Goal: Information Seeking & Learning: Learn about a topic

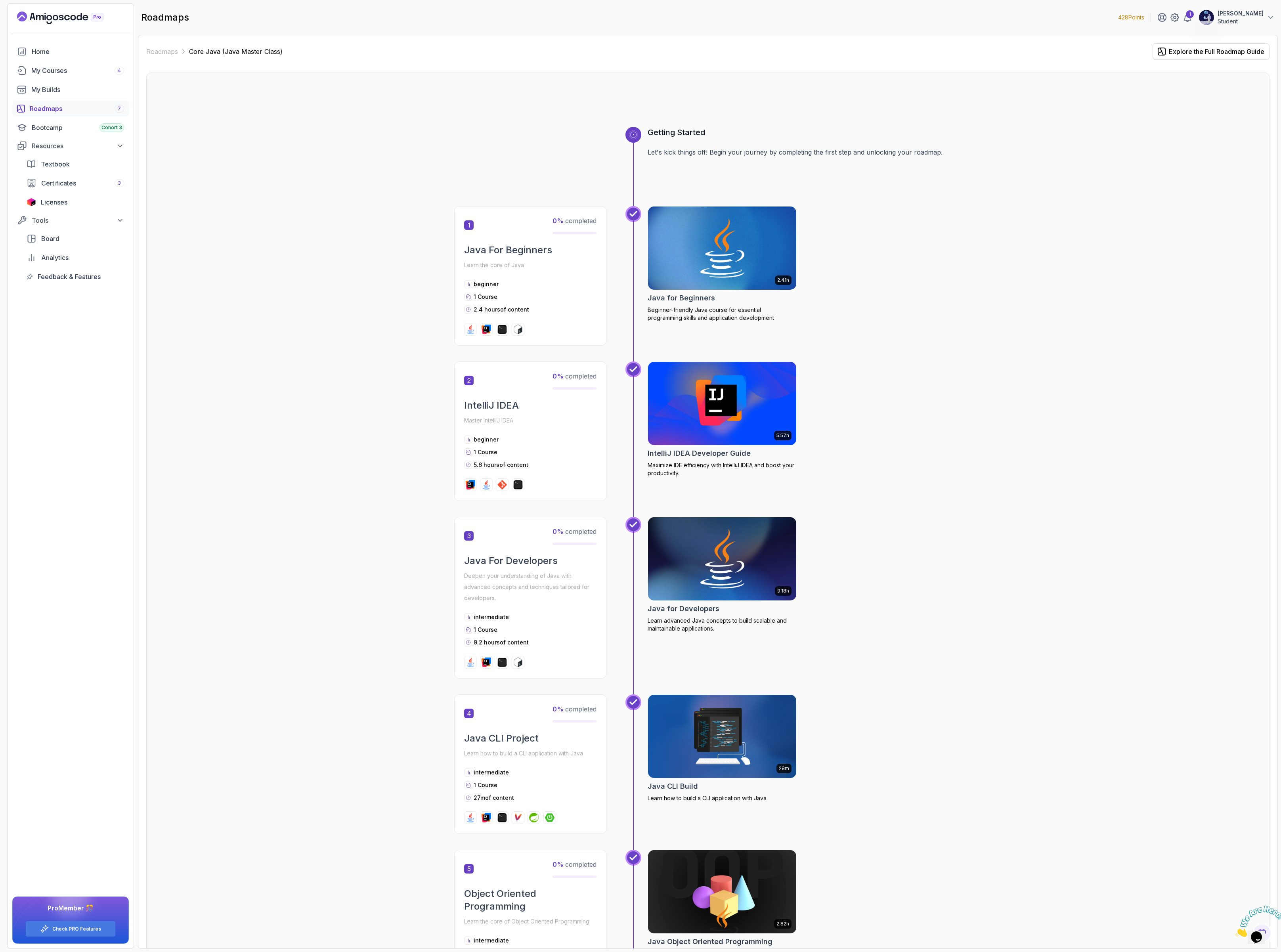
scroll to position [1800, 0]
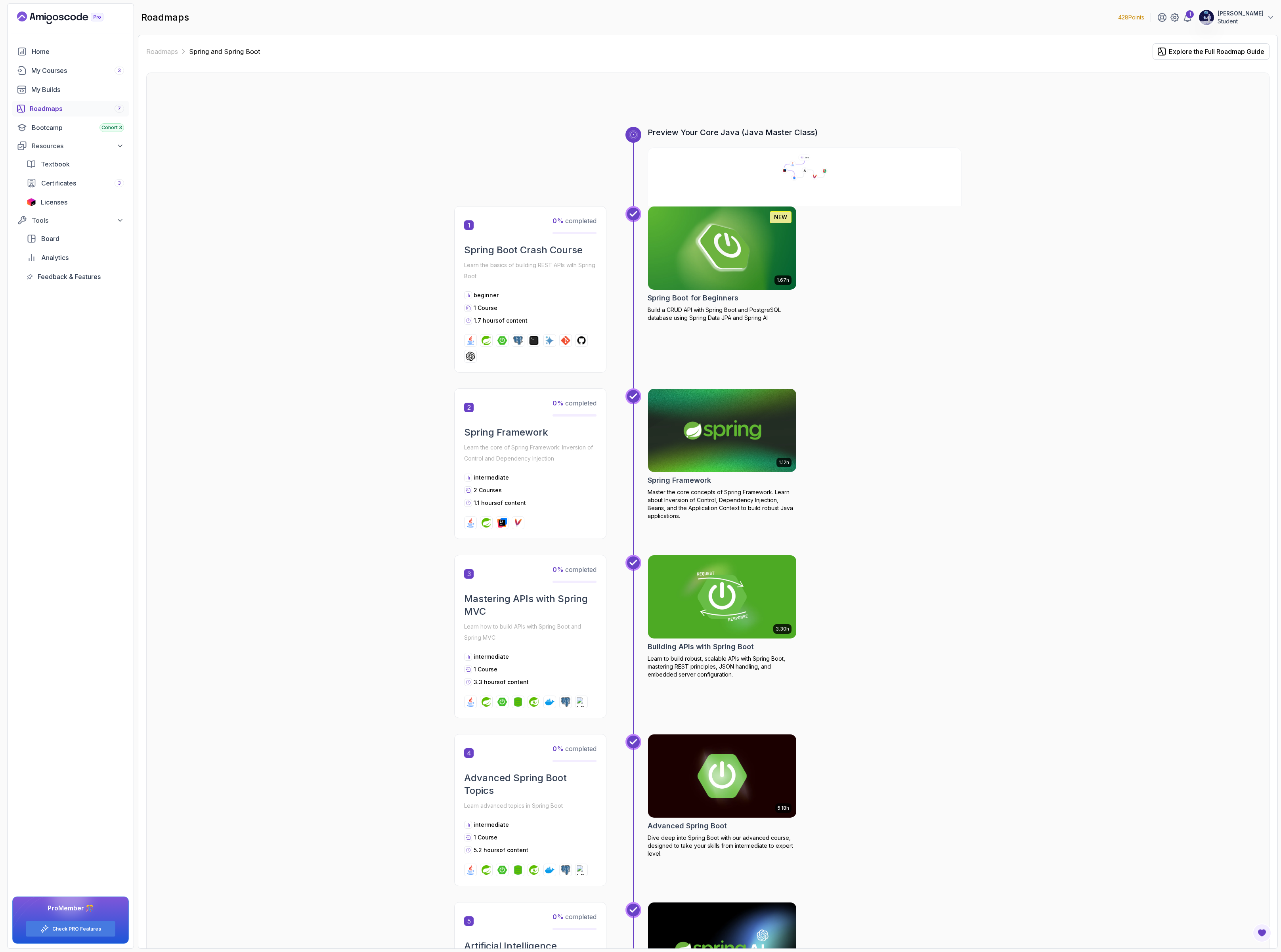
scroll to position [141, 0]
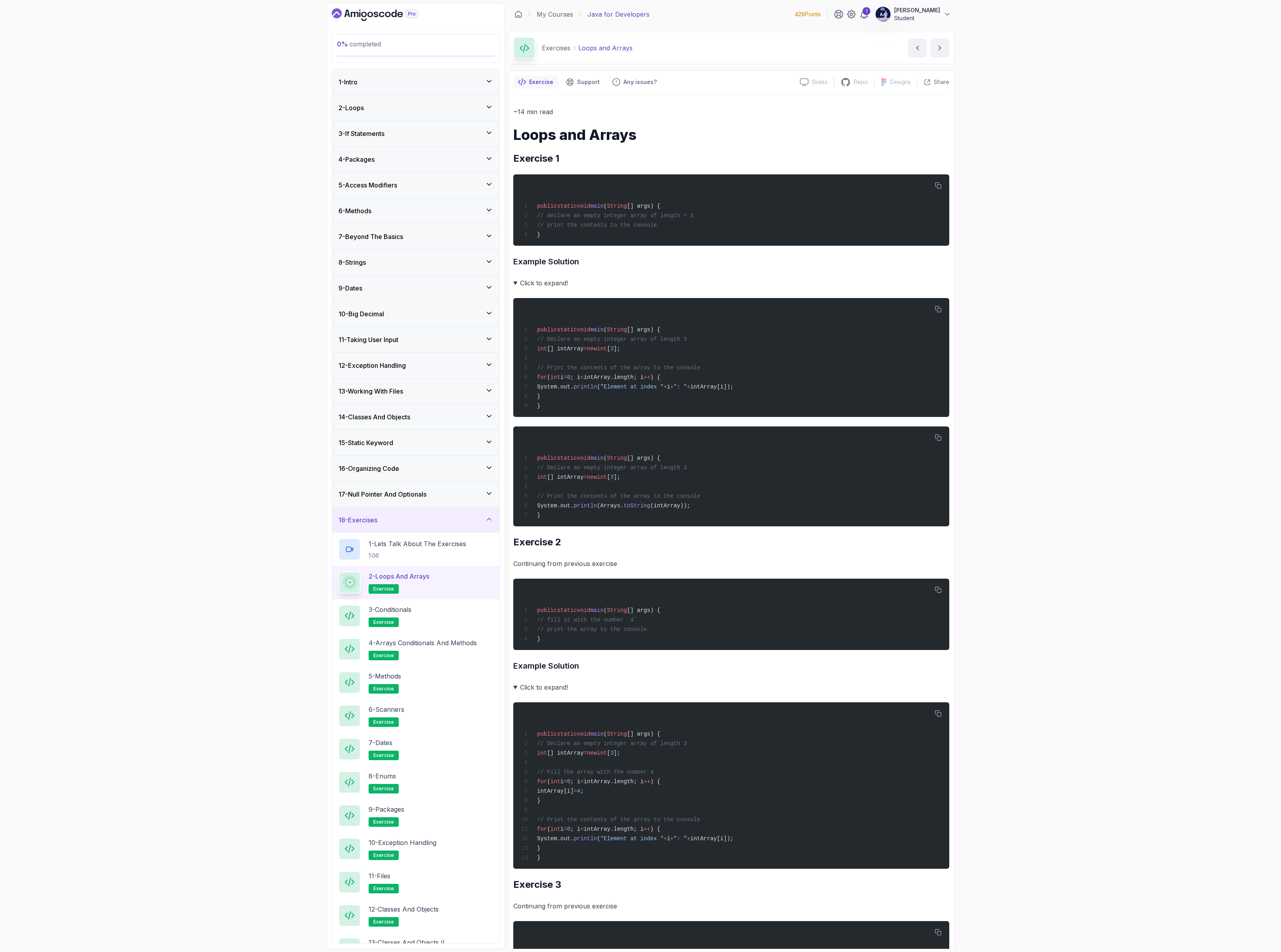
scroll to position [4075, 0]
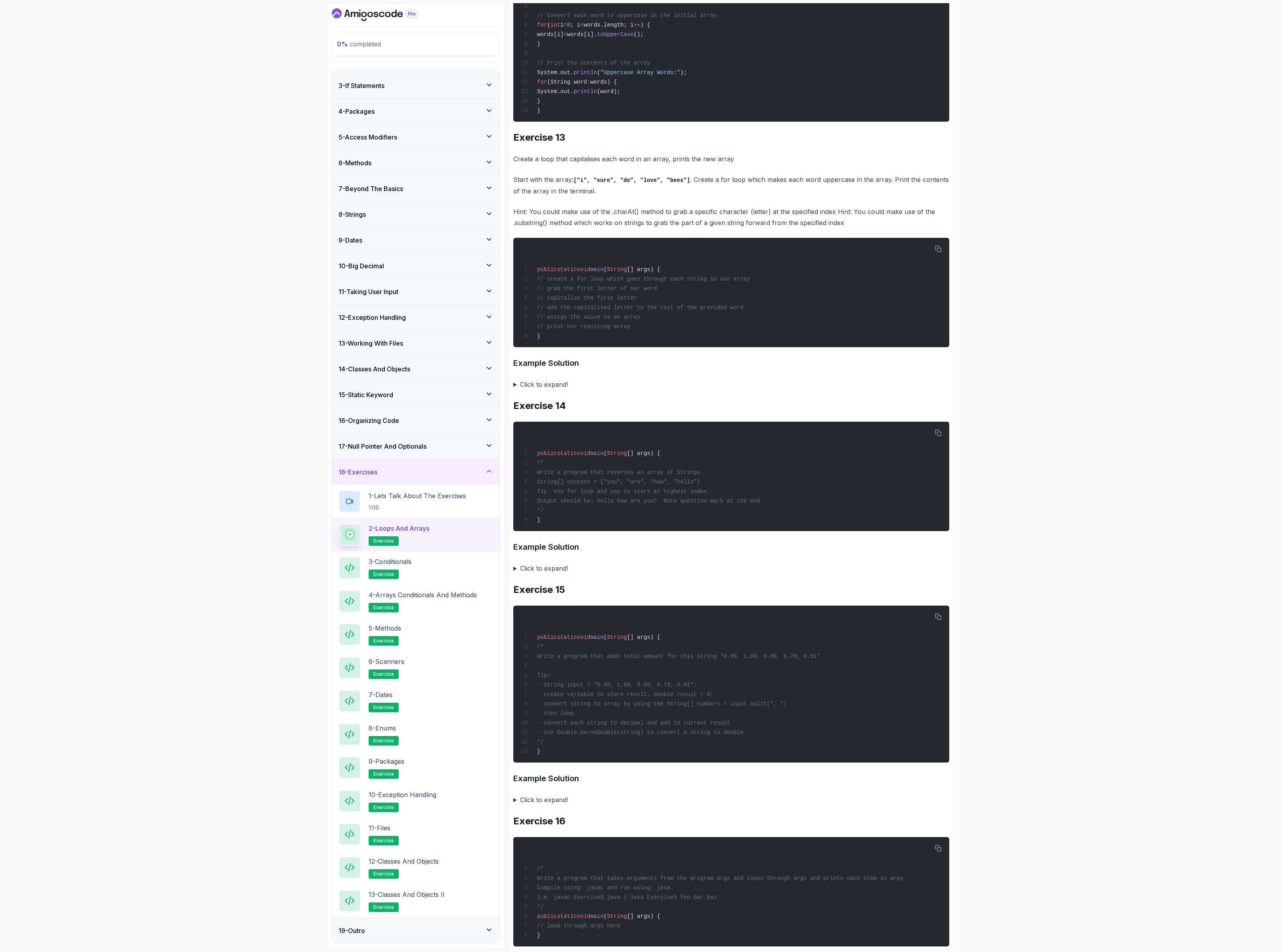
click at [1123, 351] on div "0 % completed 1 - Intro 2 - Loops 3 - If Statements 4 - Packages 5 - Access Mod…" at bounding box center [640, 476] width 1281 height 952
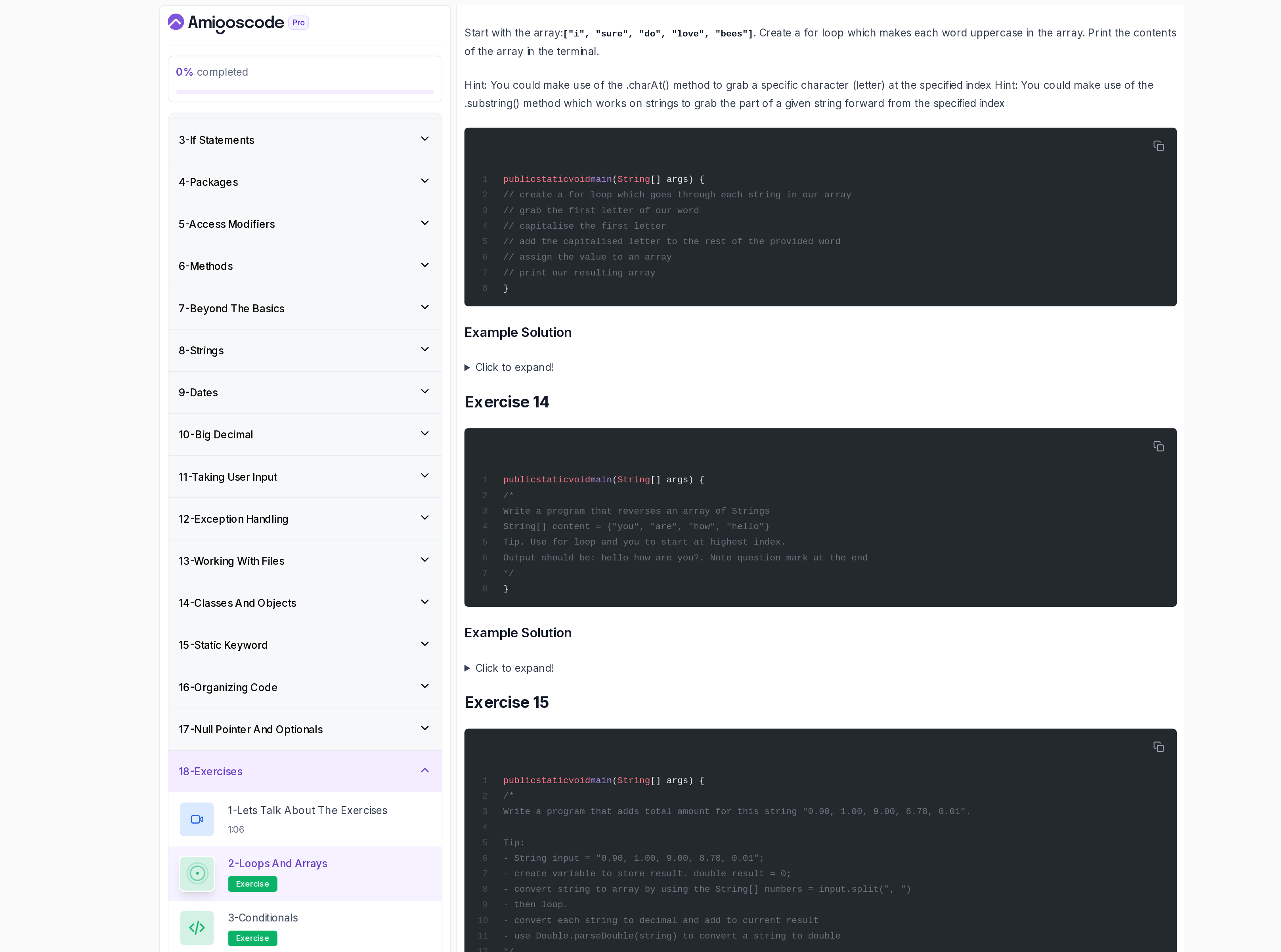
scroll to position [4242, 0]
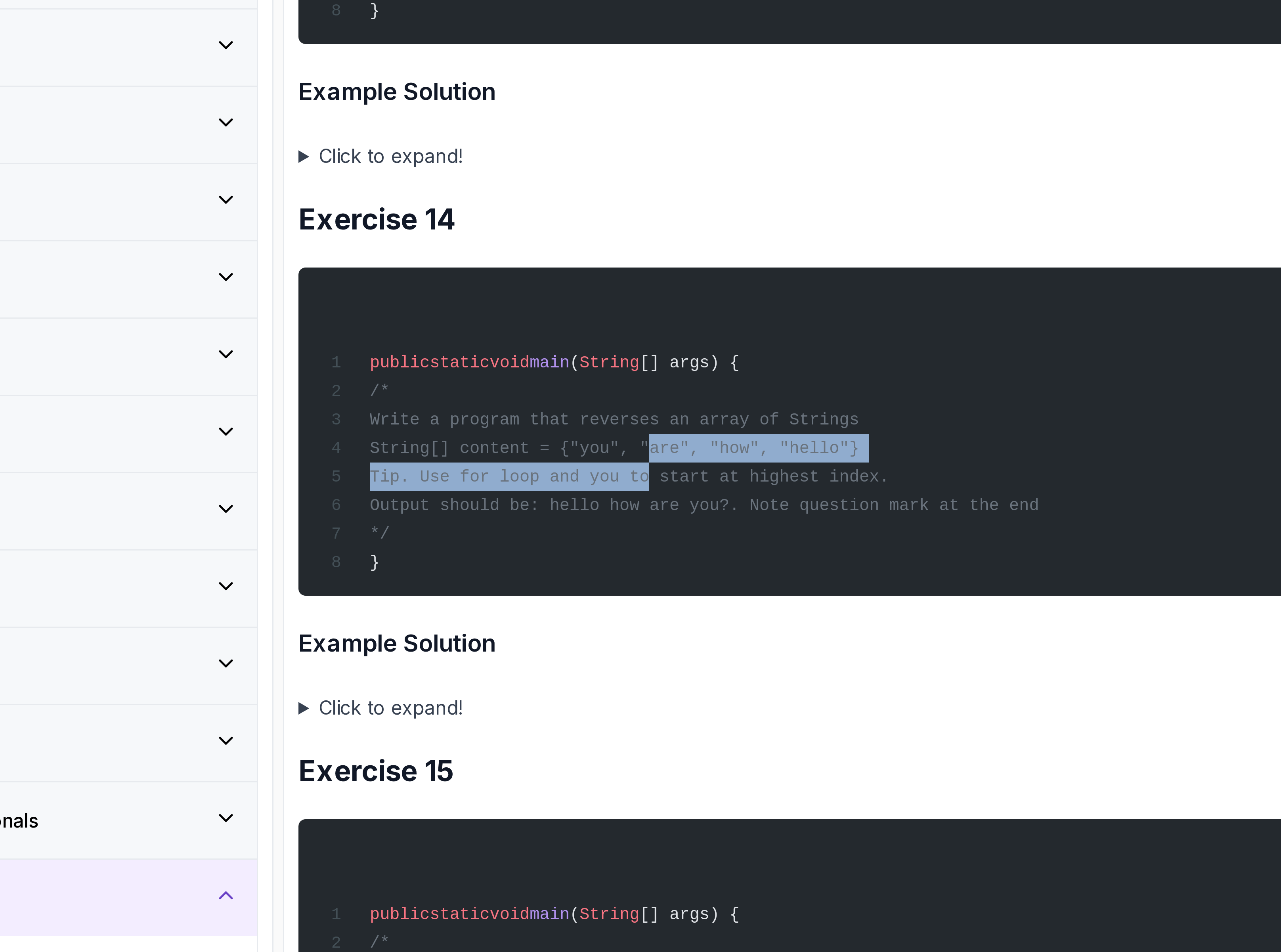
drag, startPoint x: 630, startPoint y: 330, endPoint x: 631, endPoint y: 338, distance: 8.1
click at [631, 338] on code "public static void main ( String [] args) { /* Write a program that reverses an…" at bounding box center [640, 327] width 239 height 73
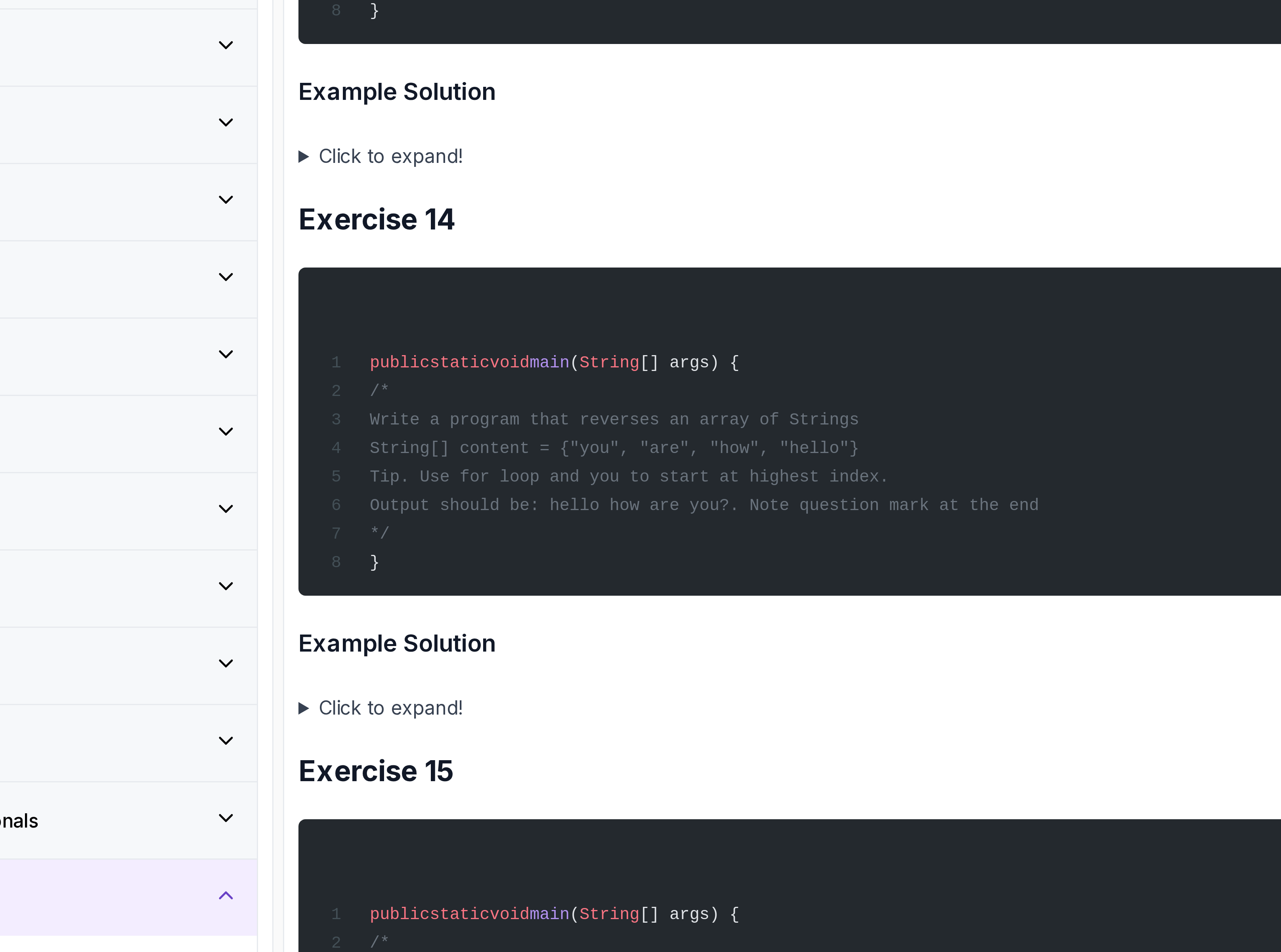
click at [637, 345] on span "Output should be: hello how are you?. Note question mark at the end" at bounding box center [648, 341] width 223 height 6
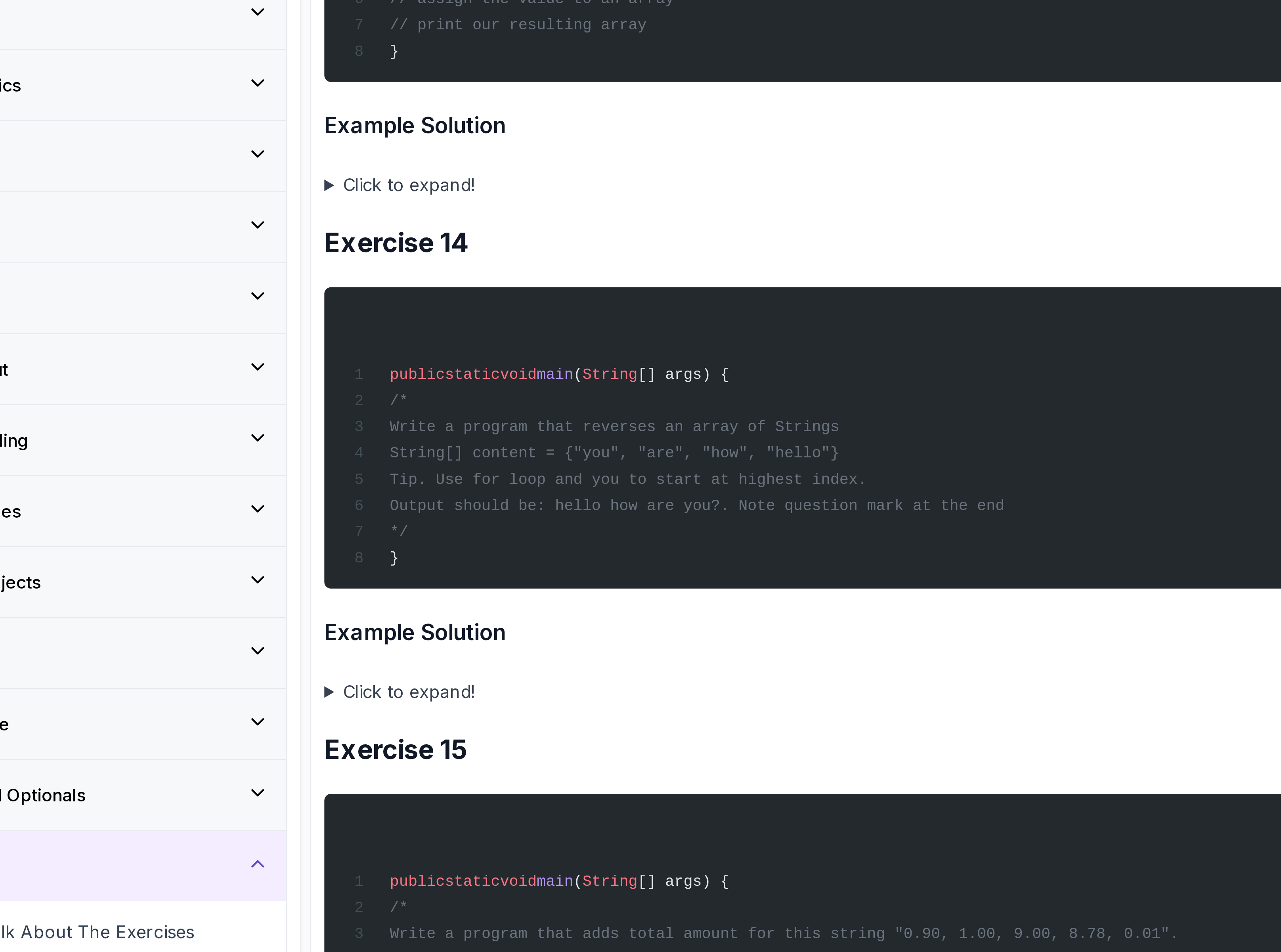
click at [545, 411] on summary "Click to expand!" at bounding box center [731, 409] width 436 height 11
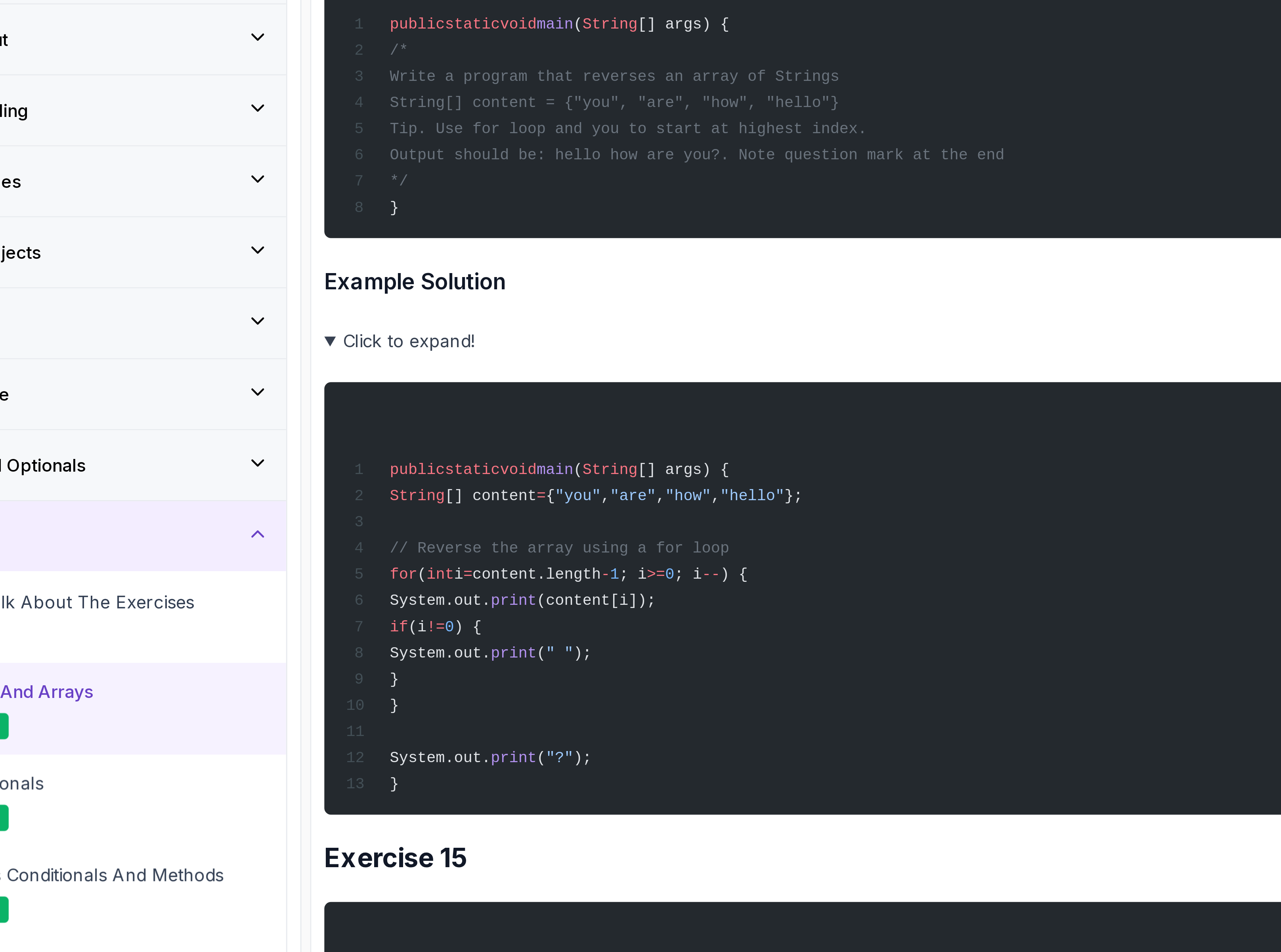
click at [582, 569] on div "public static void main ( String [] args) { String [] content = { "you" , "are"…" at bounding box center [731, 494] width 423 height 147
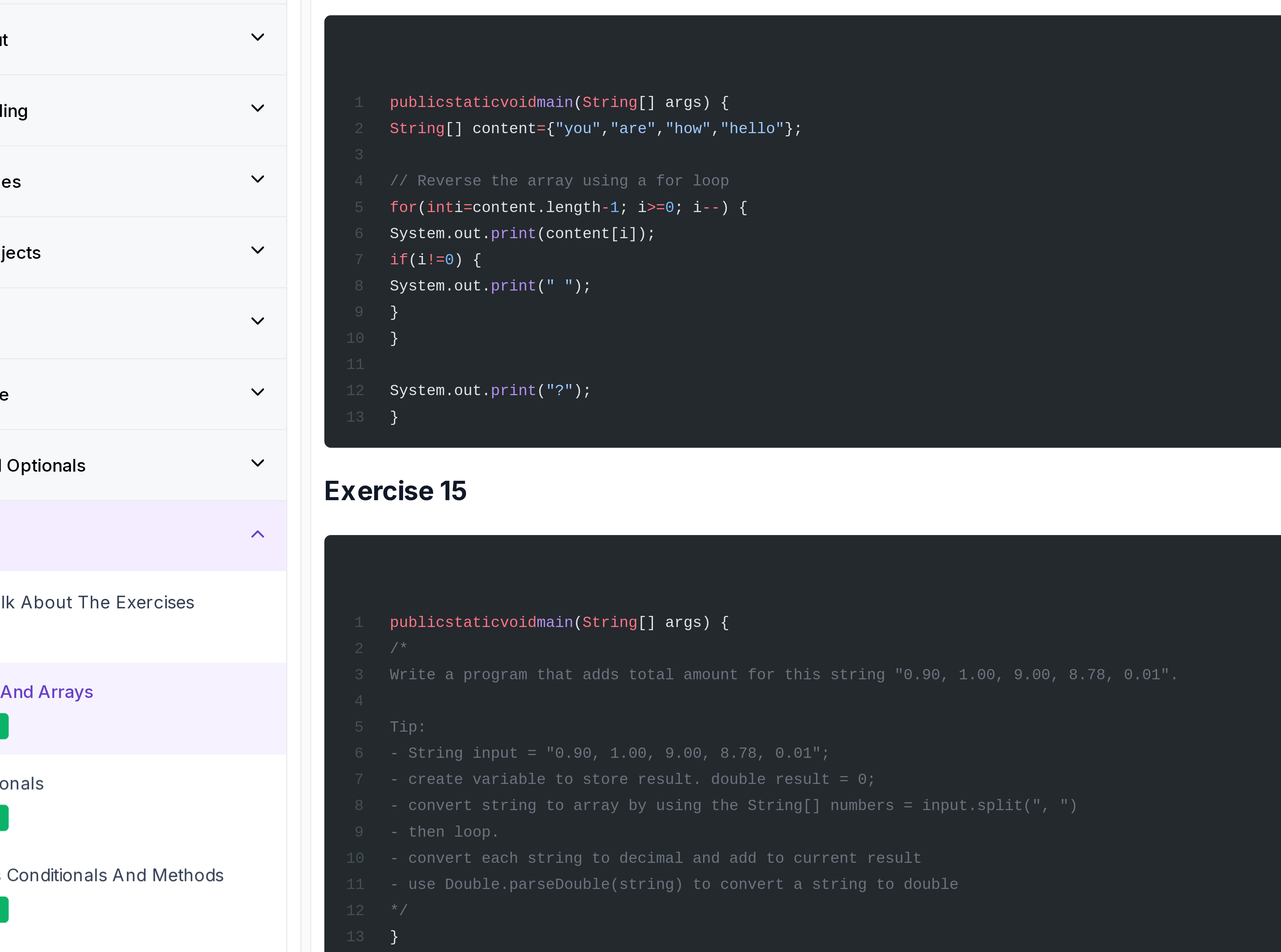
scroll to position [4414, 0]
